Goal: Transaction & Acquisition: Purchase product/service

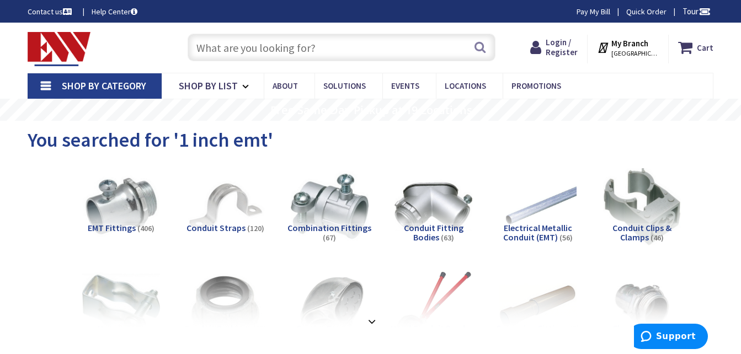
click at [628, 43] on strong "My Branch" at bounding box center [630, 43] width 37 height 10
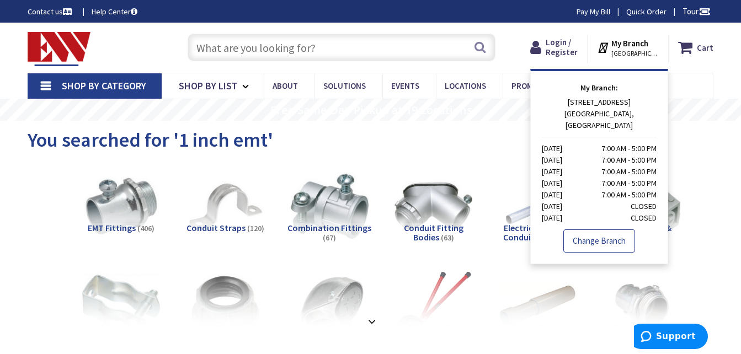
click at [604, 231] on link "Change Branch" at bounding box center [600, 241] width 72 height 23
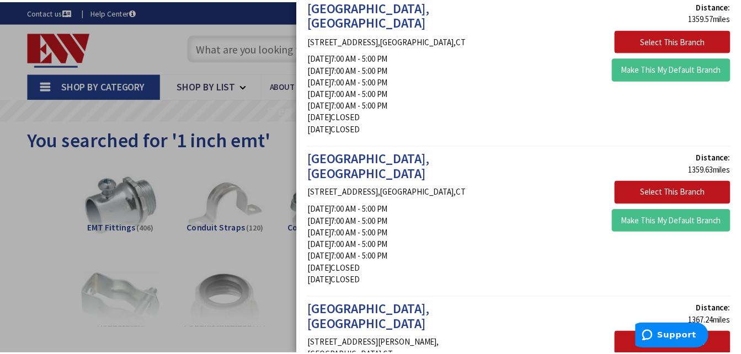
scroll to position [2208, 0]
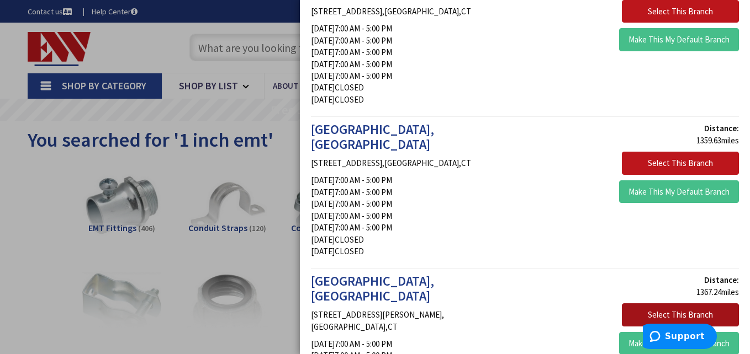
click at [660, 304] on button "Select This Branch" at bounding box center [680, 315] width 117 height 23
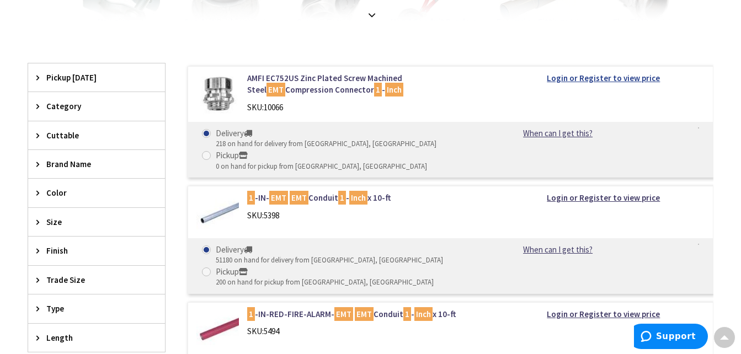
scroll to position [331, 0]
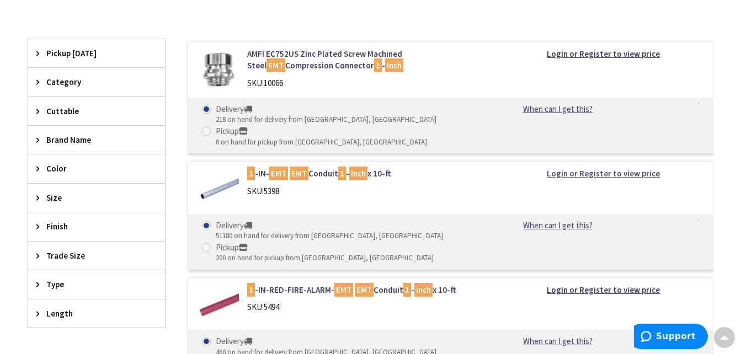
click at [615, 174] on strong "Login or Register to view price" at bounding box center [603, 173] width 113 height 10
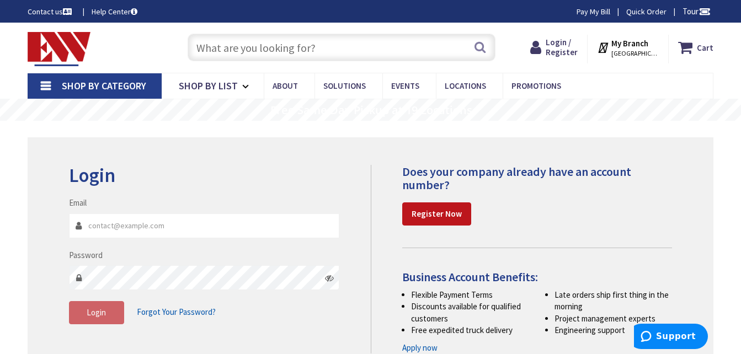
click at [177, 223] on input "Email" at bounding box center [204, 226] width 271 height 25
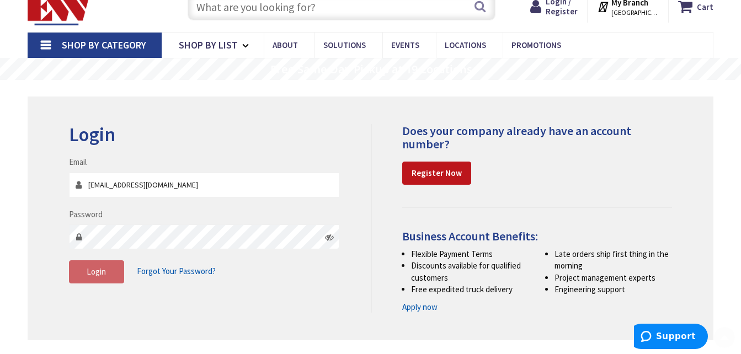
scroll to position [110, 0]
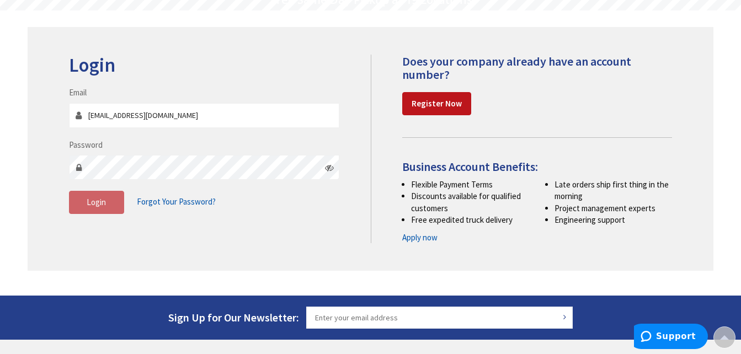
click at [187, 115] on input "morrisonoflewis@gmail.co" at bounding box center [204, 115] width 271 height 25
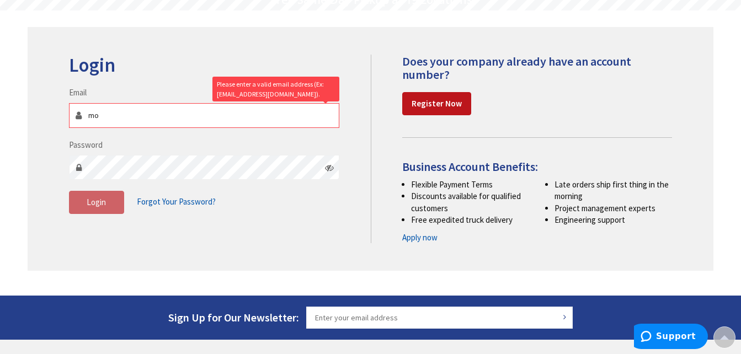
type input "m"
click at [195, 65] on h2 "Login" at bounding box center [204, 66] width 271 height 22
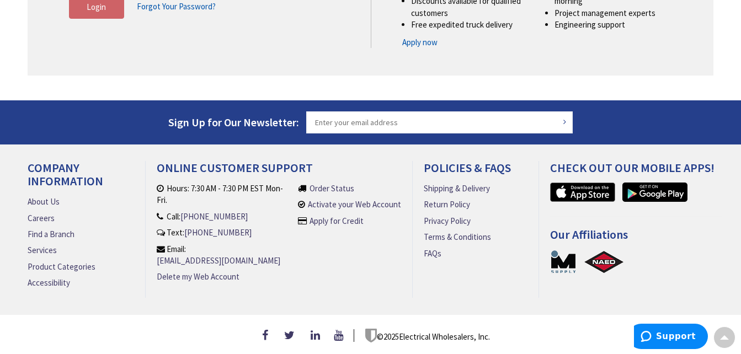
scroll to position [311, 0]
click at [190, 255] on link "[EMAIL_ADDRESS][DOMAIN_NAME]" at bounding box center [219, 261] width 124 height 12
